Goal: Task Accomplishment & Management: Manage account settings

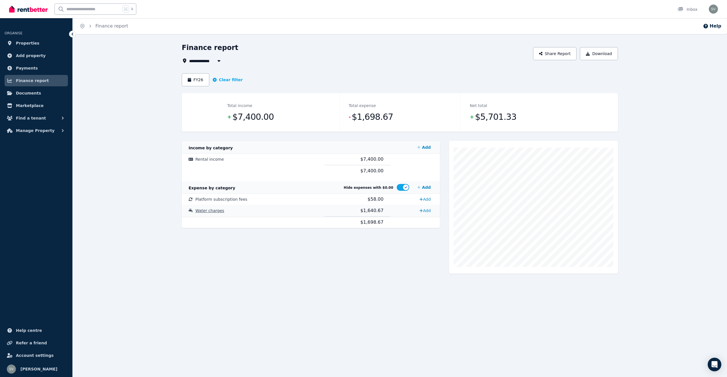
click at [378, 211] on span "$1,640.67" at bounding box center [371, 210] width 23 height 5
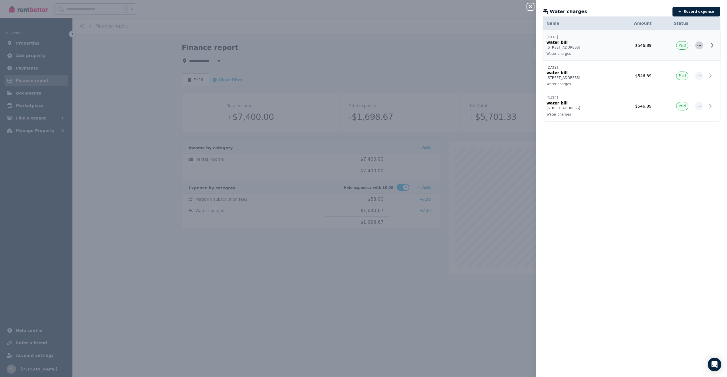
click at [698, 46] on icon "button" at bounding box center [699, 45] width 5 height 4
click at [667, 62] on span "Edit expense" at bounding box center [680, 60] width 36 height 7
select select "**********"
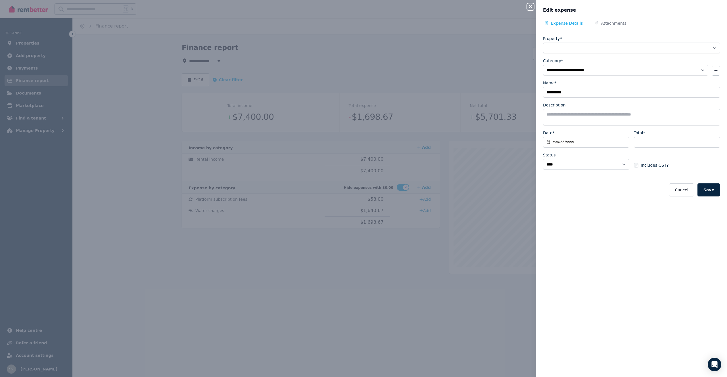
select select "**********"
click at [562, 142] on input "**********" at bounding box center [586, 142] width 86 height 11
type input "**********"
click at [712, 188] on button "Save" at bounding box center [708, 189] width 23 height 13
click at [469, 152] on div "**********" at bounding box center [363, 188] width 727 height 377
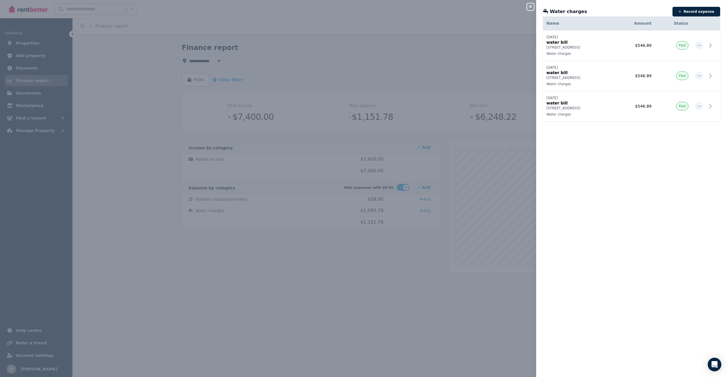
click at [190, 79] on div "Close panel Water charges Record expense Date Name Address Category Amount Stat…" at bounding box center [363, 188] width 727 height 377
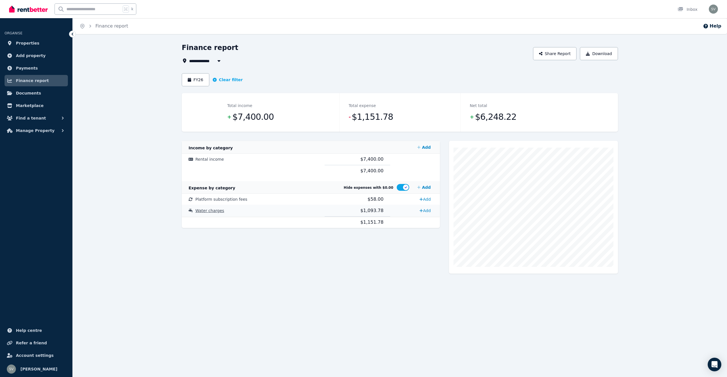
click at [211, 211] on span "Water charges" at bounding box center [209, 210] width 29 height 5
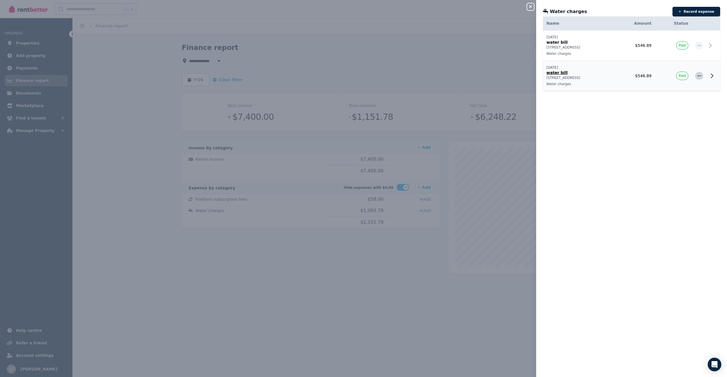
click at [699, 76] on icon "button" at bounding box center [699, 76] width 5 height 4
click at [684, 100] on span "Delete expense" at bounding box center [680, 102] width 36 height 7
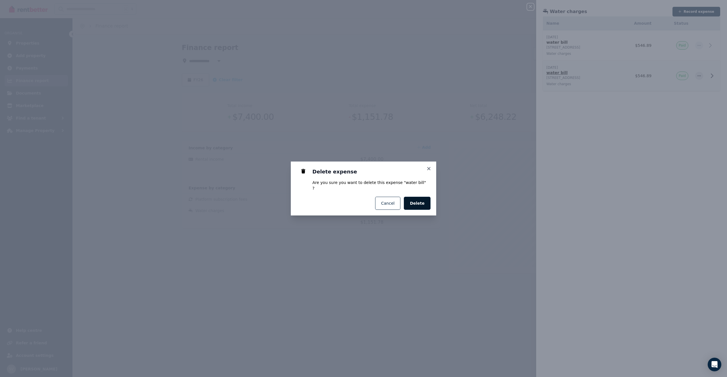
click at [418, 203] on span "Delete" at bounding box center [417, 203] width 15 height 6
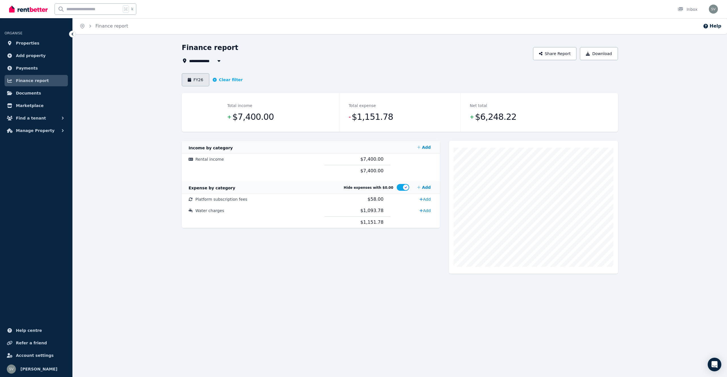
click at [191, 80] on button "FY26" at bounding box center [196, 79] width 28 height 13
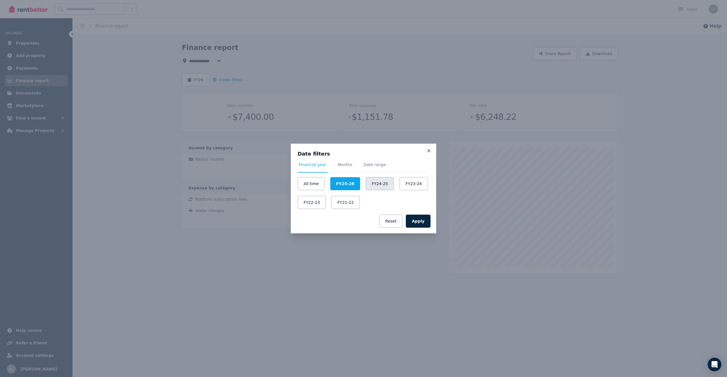
click at [378, 185] on button "FY24-25" at bounding box center [380, 183] width 28 height 13
click at [424, 226] on button "Apply" at bounding box center [418, 221] width 25 height 13
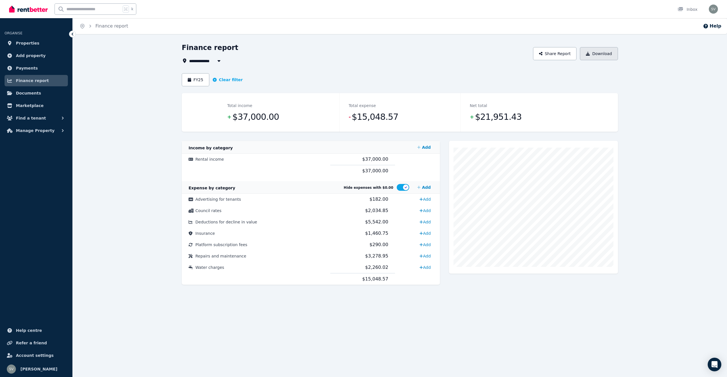
click at [592, 54] on button "Download" at bounding box center [599, 53] width 38 height 13
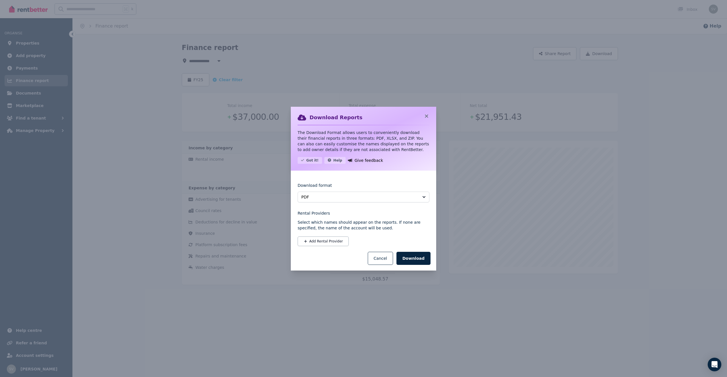
drag, startPoint x: 428, startPoint y: 258, endPoint x: 433, endPoint y: 257, distance: 4.3
click at [429, 258] on button "Download" at bounding box center [413, 258] width 34 height 13
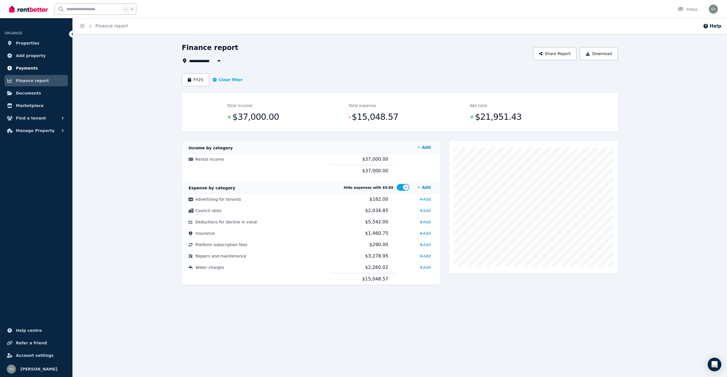
click at [24, 70] on span "Payments" at bounding box center [27, 68] width 22 height 7
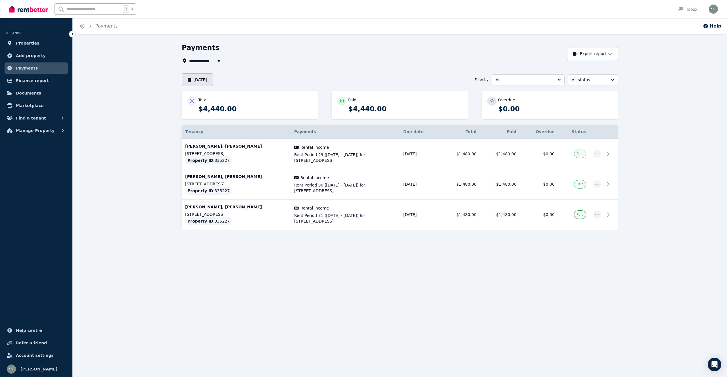
click at [204, 84] on button "[DATE]" at bounding box center [197, 79] width 31 height 13
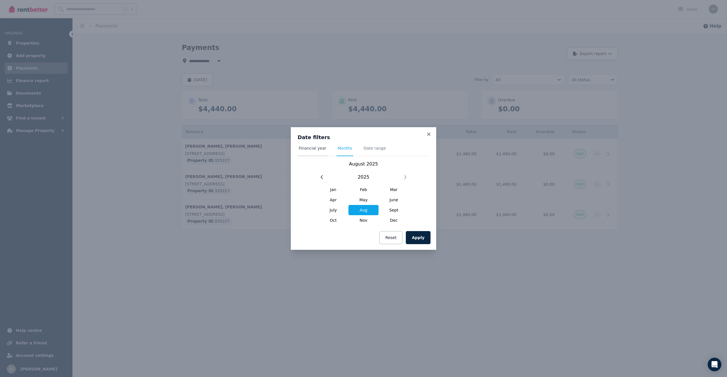
click at [308, 150] on span "Financial year" at bounding box center [313, 148] width 28 height 6
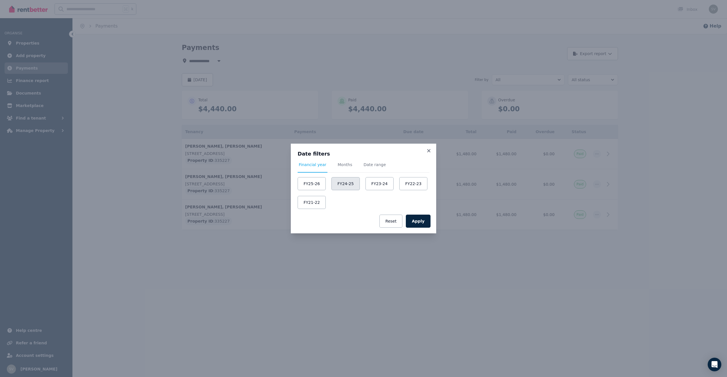
click at [351, 183] on button "FY24-25" at bounding box center [345, 183] width 28 height 13
click at [420, 225] on button "Apply" at bounding box center [418, 221] width 25 height 13
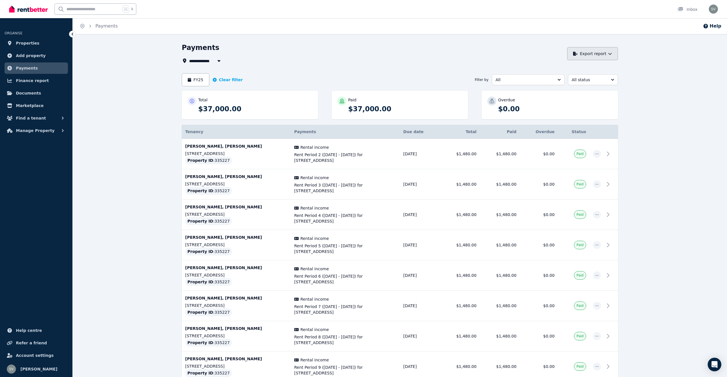
click at [594, 53] on button "Export report" at bounding box center [592, 53] width 51 height 13
click at [565, 69] on div "PDF" at bounding box center [587, 69] width 55 height 6
